Goal: Task Accomplishment & Management: Manage account settings

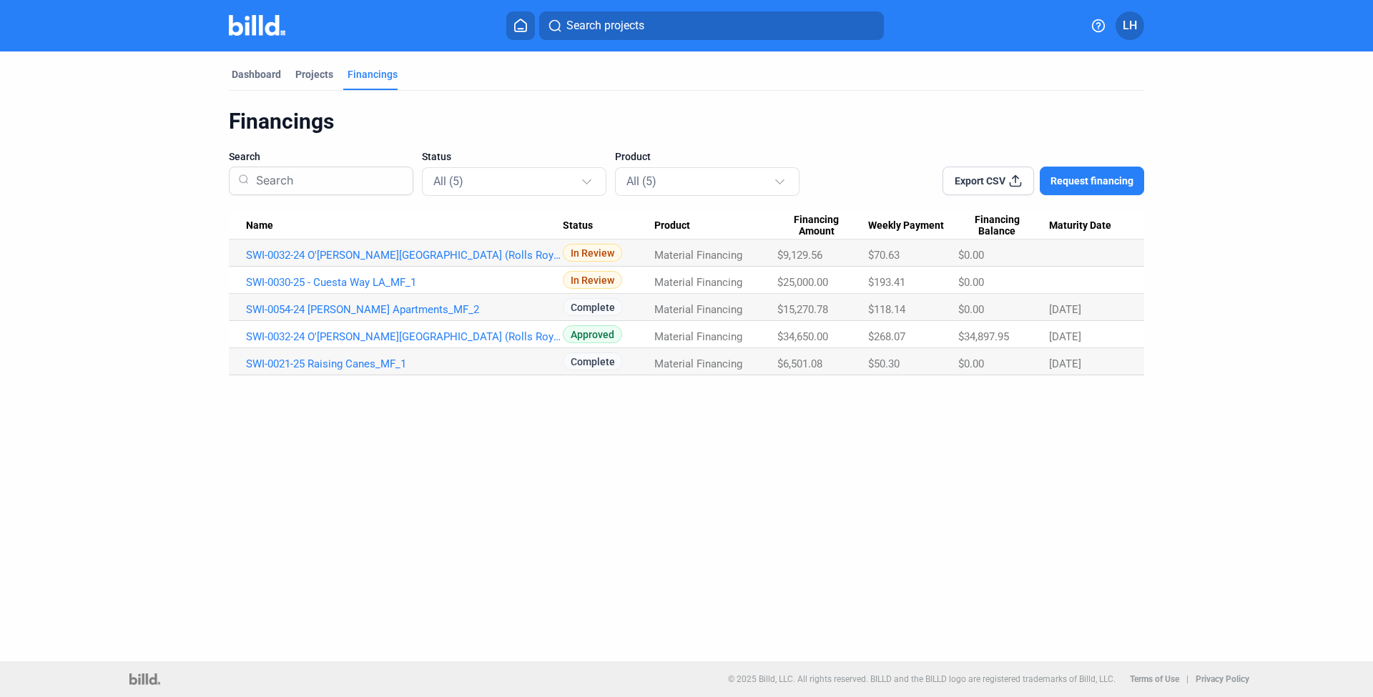
click at [287, 32] on div at bounding box center [272, 25] width 87 height 23
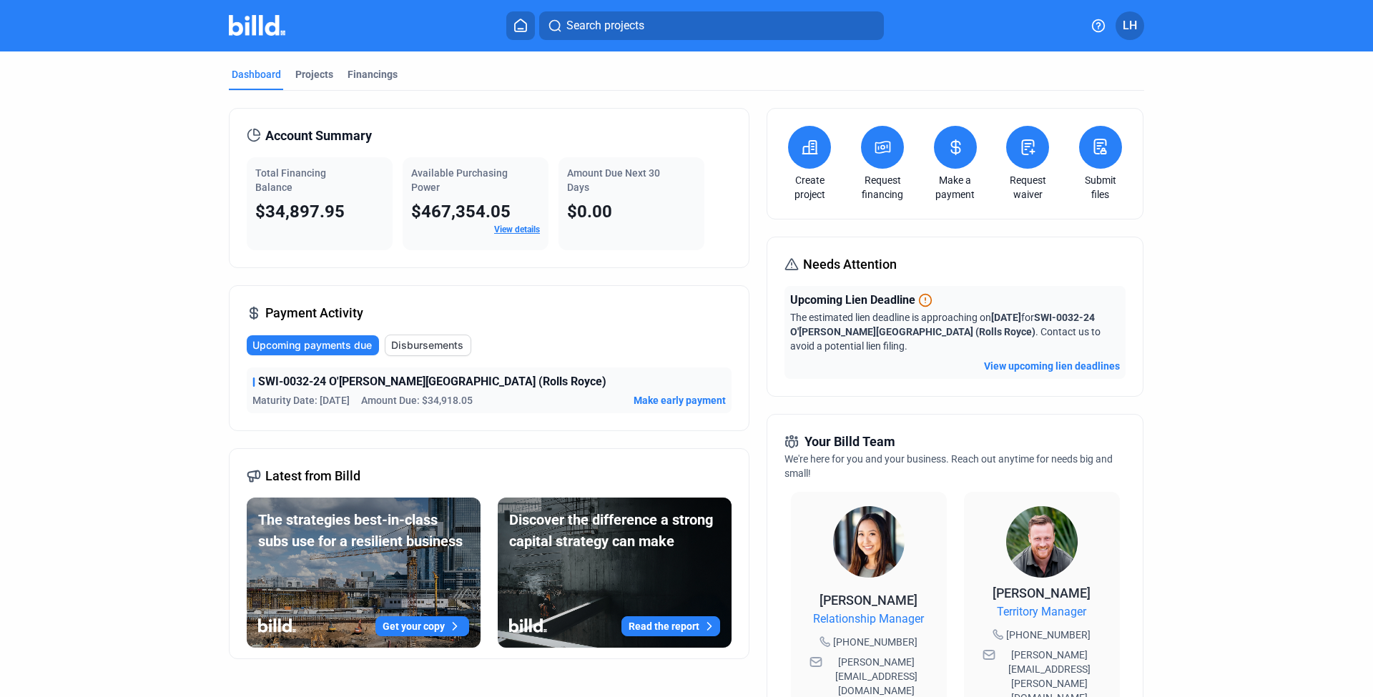
scroll to position [128, 0]
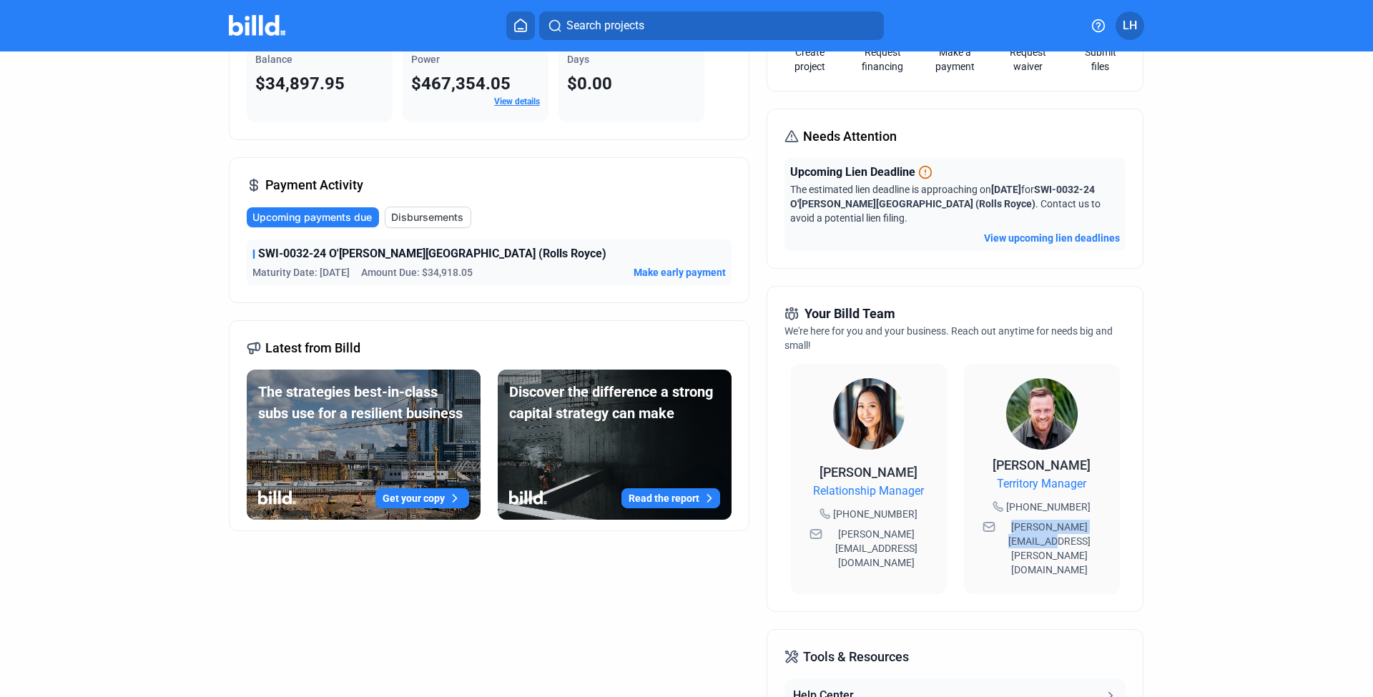
drag, startPoint x: 1055, startPoint y: 543, endPoint x: 990, endPoint y: 527, distance: 67.8
click at [990, 527] on div "[PERSON_NAME][EMAIL_ADDRESS][PERSON_NAME][DOMAIN_NAME]" at bounding box center [1041, 548] width 127 height 63
copy span "[PERSON_NAME][EMAIL_ADDRESS][PERSON_NAME][DOMAIN_NAME]"
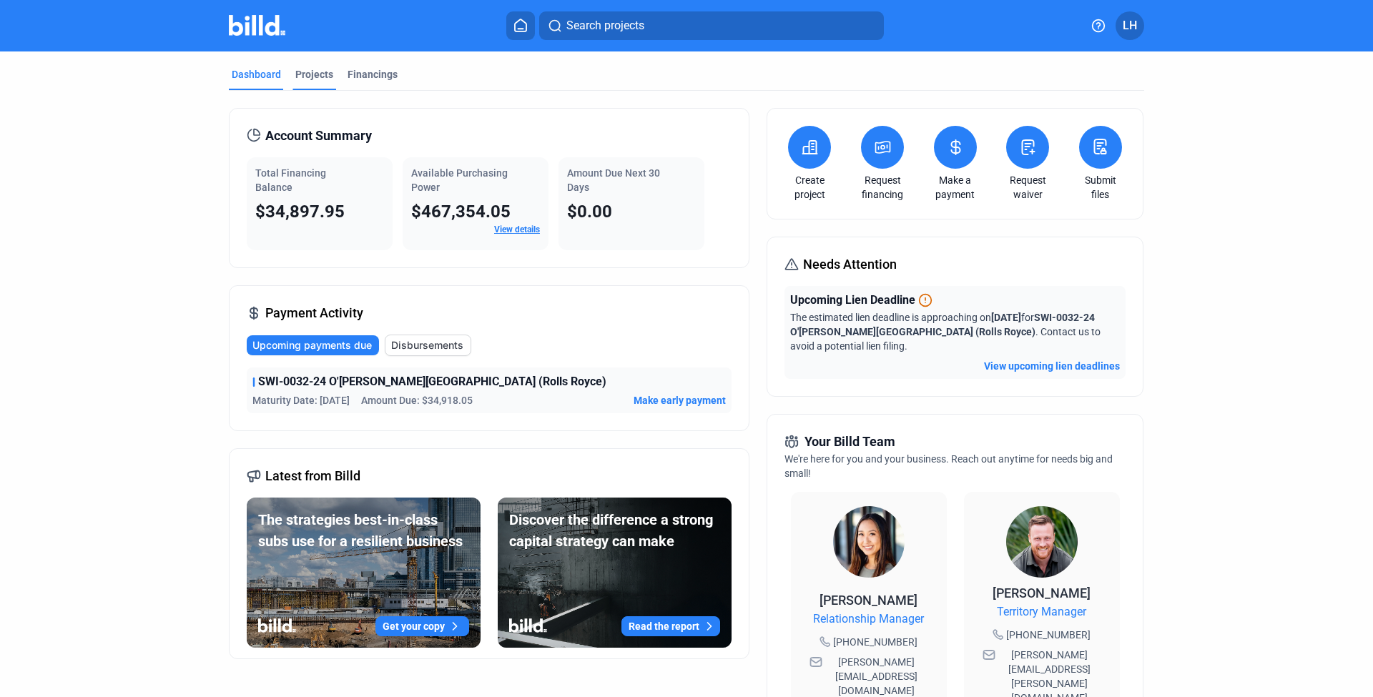
click at [312, 76] on div "Projects" at bounding box center [314, 74] width 38 height 14
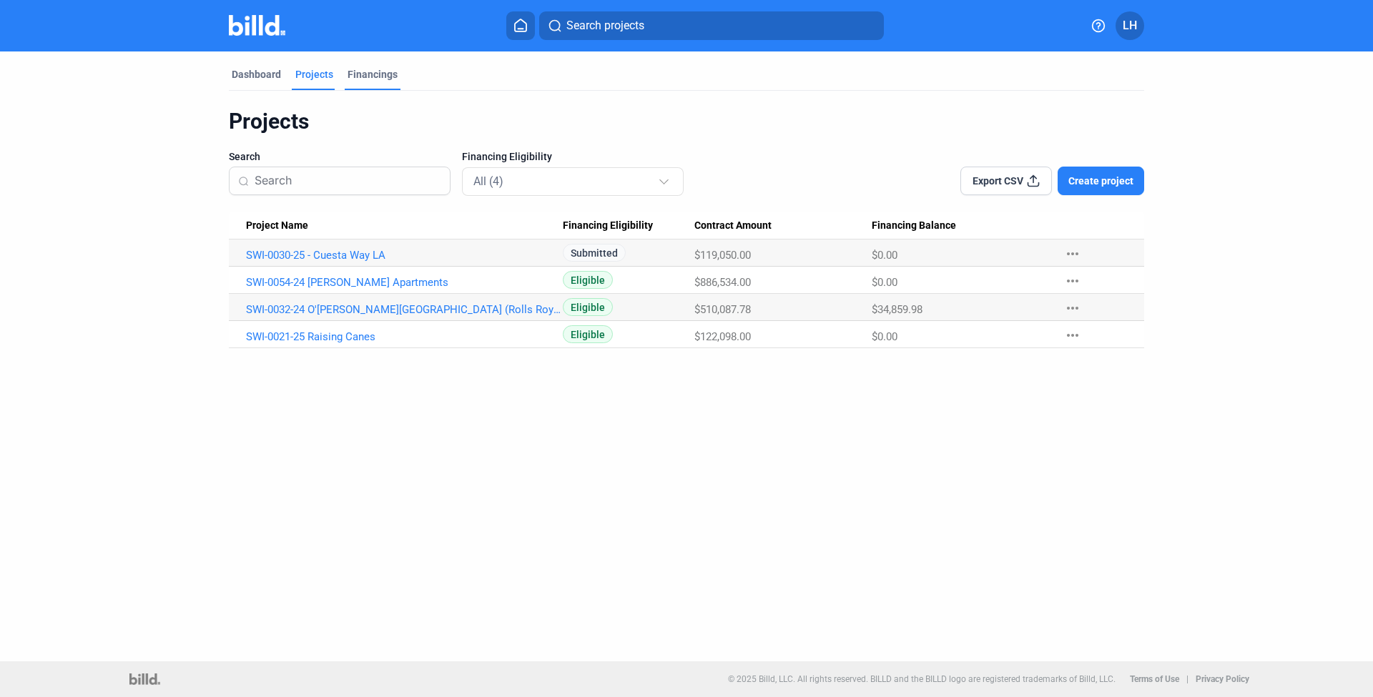
click at [378, 87] on div "Financings" at bounding box center [373, 78] width 56 height 23
